Goal: Navigation & Orientation: Find specific page/section

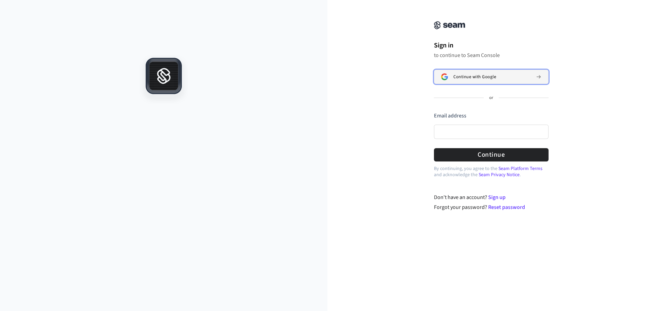
click at [474, 82] on button "Continue with Google" at bounding box center [491, 77] width 115 height 14
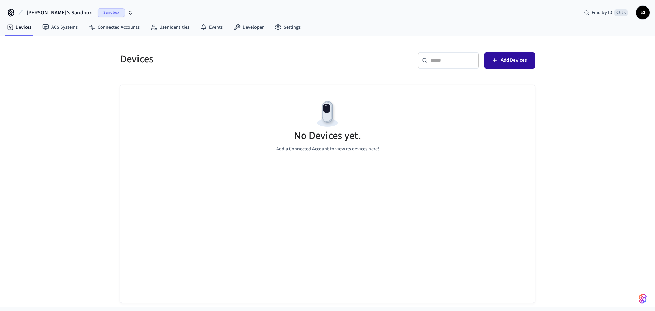
click at [529, 53] on button "Add Devices" at bounding box center [510, 60] width 51 height 16
click at [244, 25] on link "Developer" at bounding box center [248, 27] width 41 height 12
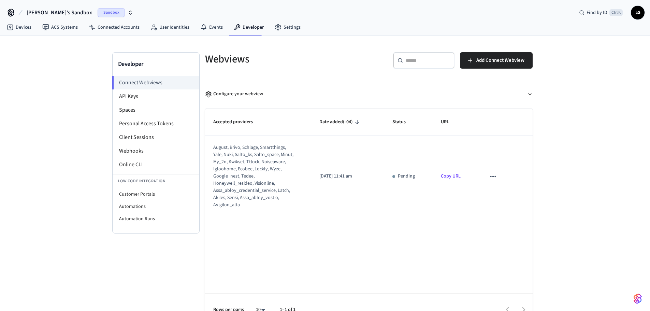
click at [640, 13] on span "LG" at bounding box center [638, 12] width 12 height 12
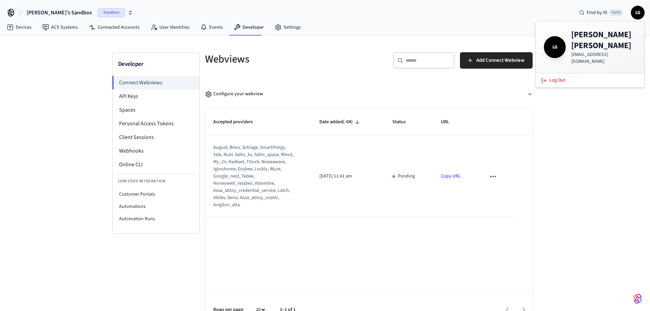
click at [637, 11] on span "LG" at bounding box center [638, 12] width 12 height 12
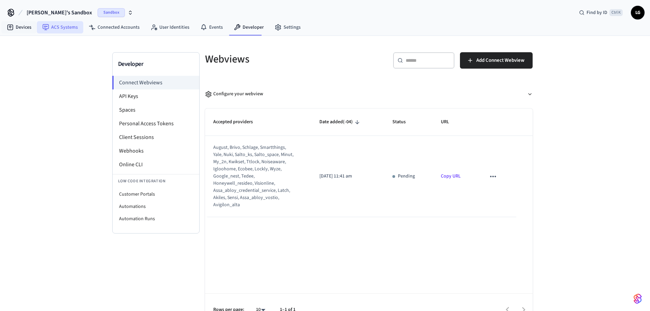
drag, startPoint x: 18, startPoint y: 35, endPoint x: 57, endPoint y: 22, distance: 40.3
click at [57, 22] on nav "Devices ACS Systems Connected Accounts User Identities Events Developer Settings" at bounding box center [153, 28] width 305 height 16
click at [57, 22] on link "ACS Systems" at bounding box center [60, 27] width 46 height 12
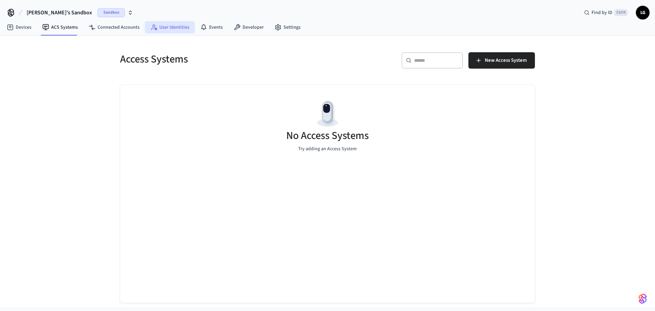
click at [175, 28] on link "User Identities" at bounding box center [170, 27] width 50 height 12
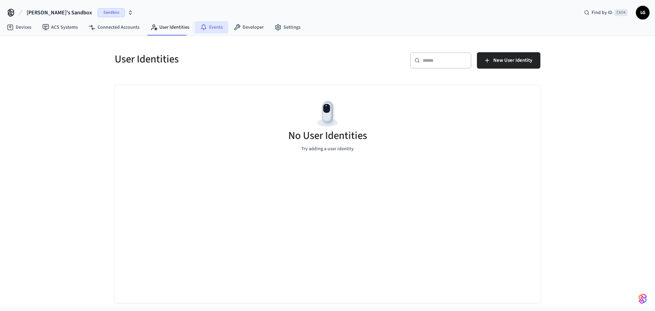
click at [210, 26] on link "Events" at bounding box center [211, 27] width 33 height 12
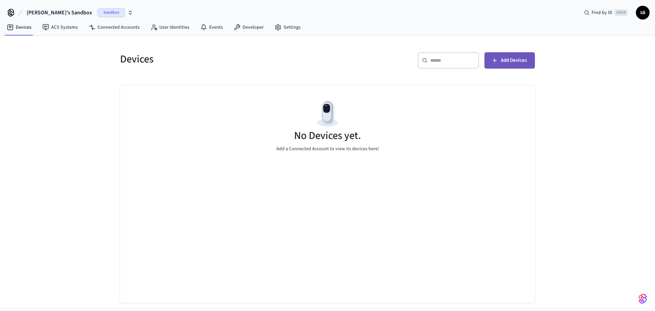
click at [497, 62] on icon "button" at bounding box center [494, 60] width 7 height 7
click at [277, 33] on link "Settings" at bounding box center [287, 27] width 37 height 12
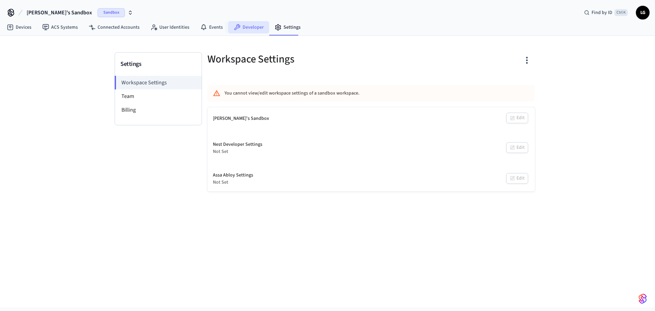
click at [243, 29] on link "Developer" at bounding box center [248, 27] width 41 height 12
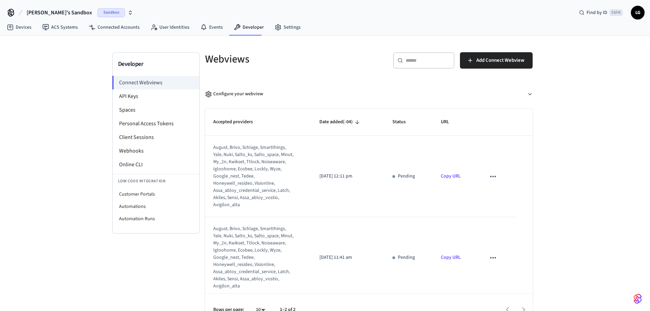
click at [12, 16] on icon at bounding box center [10, 12] width 11 height 11
click at [44, 15] on span "[PERSON_NAME]'s Sandbox" at bounding box center [60, 13] width 66 height 8
click at [98, 111] on div "Developer Connect Webviews API Keys Spaces Personal Access Tokens Client Sessio…" at bounding box center [325, 181] width 650 height 290
click at [216, 27] on link "Events" at bounding box center [211, 27] width 33 height 12
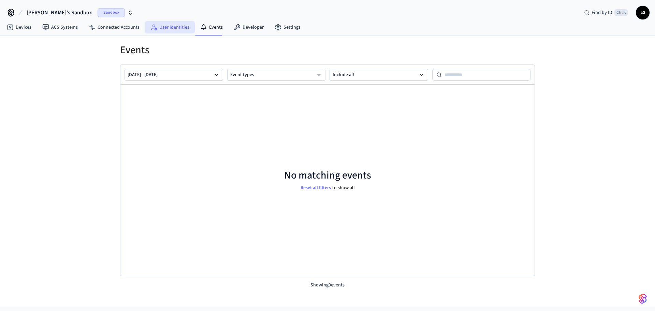
click at [180, 29] on link "User Identities" at bounding box center [170, 27] width 50 height 12
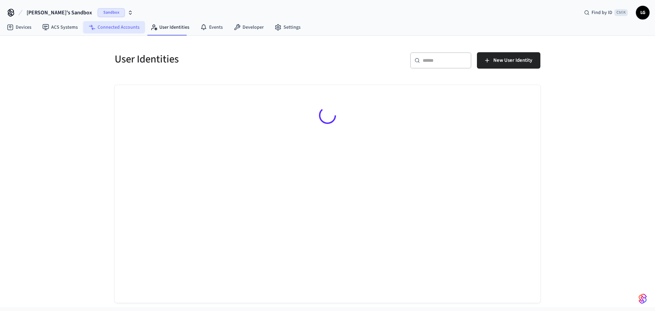
click at [124, 27] on link "Connected Accounts" at bounding box center [114, 27] width 62 height 12
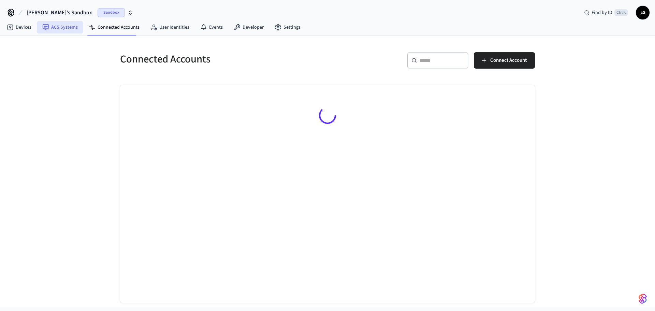
click at [74, 27] on link "ACS Systems" at bounding box center [60, 27] width 46 height 12
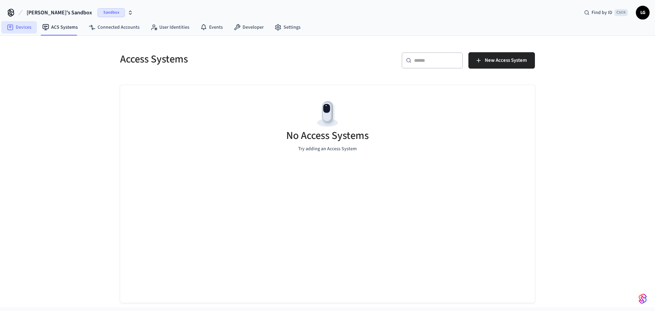
click at [21, 25] on link "Devices" at bounding box center [18, 27] width 35 height 12
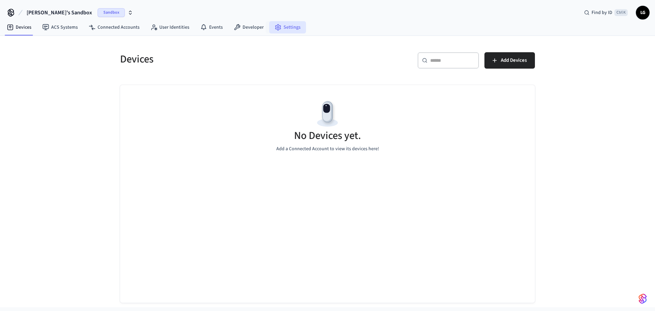
click at [283, 29] on link "Settings" at bounding box center [287, 27] width 37 height 12
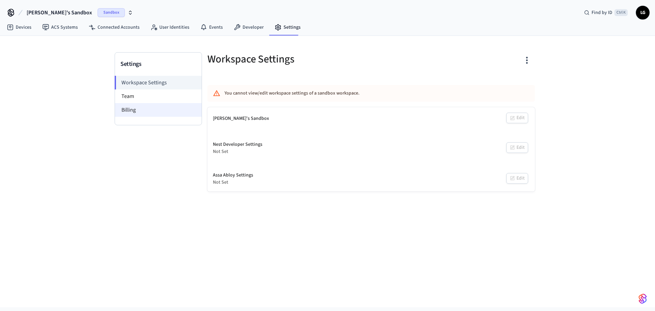
click at [147, 111] on li "Billing" at bounding box center [158, 110] width 87 height 14
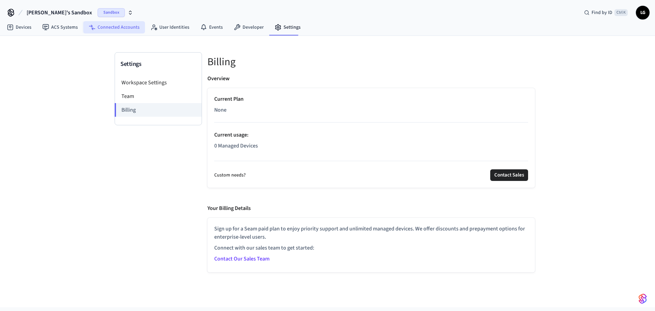
click at [129, 32] on link "Connected Accounts" at bounding box center [114, 27] width 62 height 12
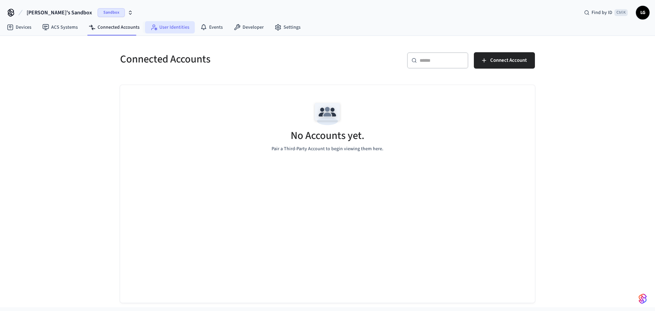
click at [178, 30] on link "User Identities" at bounding box center [170, 27] width 50 height 12
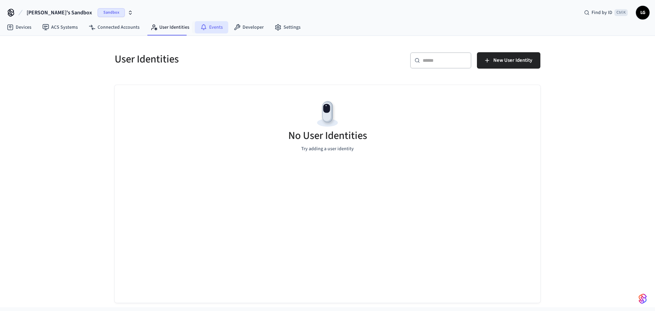
click at [210, 30] on link "Events" at bounding box center [211, 27] width 33 height 12
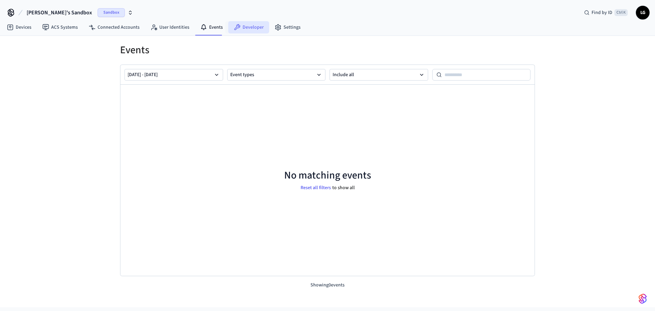
click at [238, 28] on link "Developer" at bounding box center [248, 27] width 41 height 12
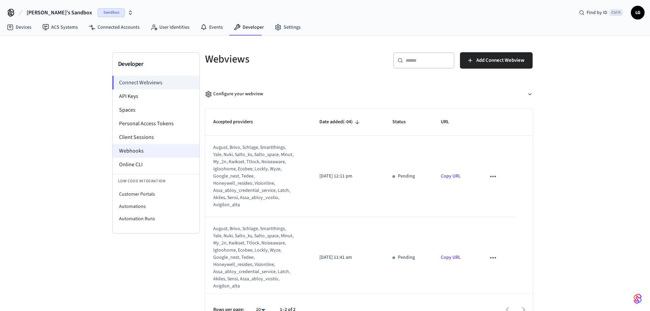
click at [146, 153] on li "Webhooks" at bounding box center [156, 151] width 87 height 14
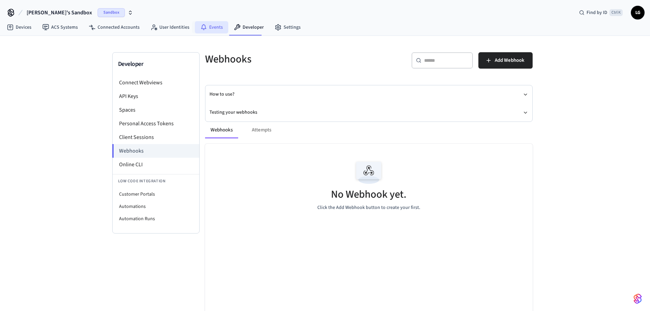
click at [211, 28] on link "Events" at bounding box center [211, 27] width 33 height 12
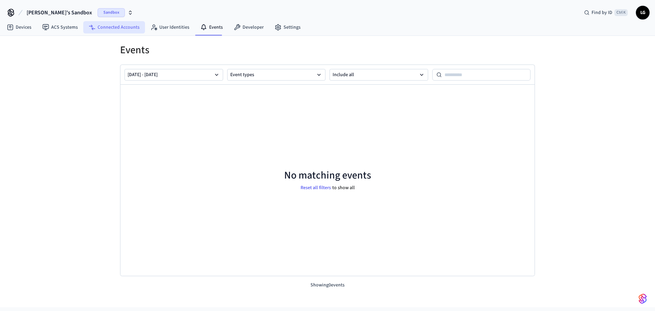
click at [120, 27] on link "Connected Accounts" at bounding box center [114, 27] width 62 height 12
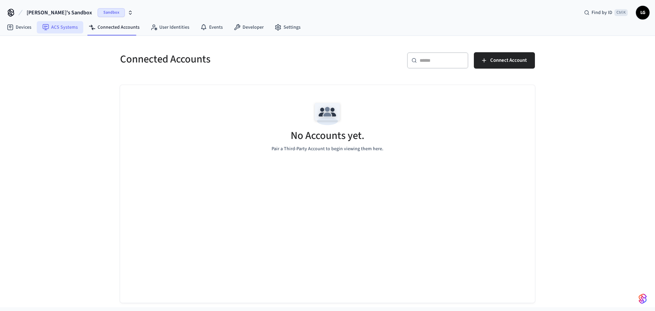
click at [71, 24] on link "ACS Systems" at bounding box center [60, 27] width 46 height 12
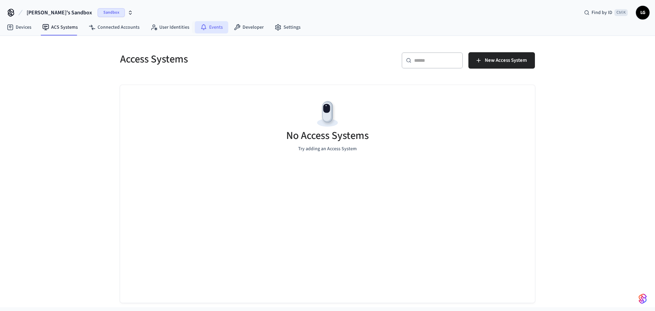
click at [218, 26] on link "Events" at bounding box center [211, 27] width 33 height 12
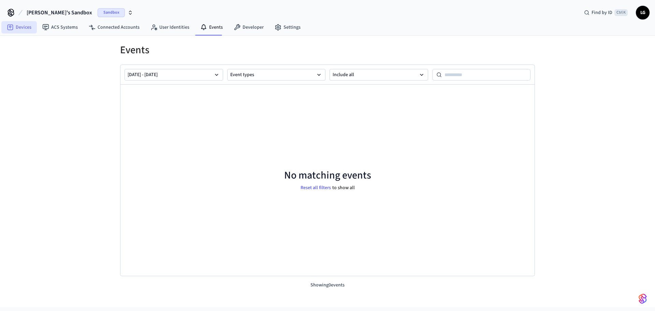
drag, startPoint x: 15, startPoint y: 19, endPoint x: 18, endPoint y: 30, distance: 10.6
click at [15, 19] on div "Leonardo's Sandbox Sandbox" at bounding box center [70, 12] width 130 height 14
click at [18, 30] on link "Devices" at bounding box center [18, 27] width 35 height 12
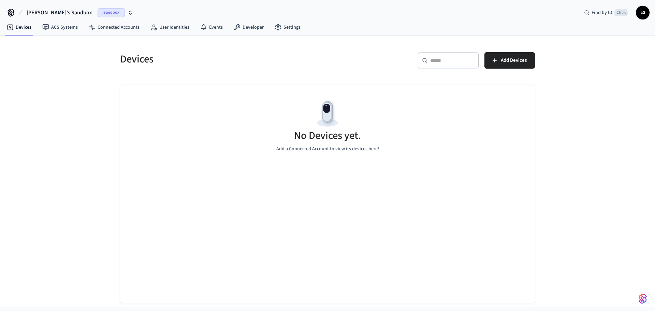
click at [643, 14] on span "LG" at bounding box center [643, 12] width 12 height 12
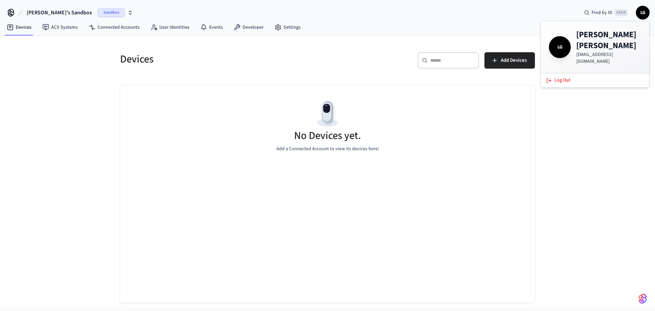
click at [643, 14] on span "LG" at bounding box center [643, 12] width 12 height 12
